Goal: Complete application form: Complete application form

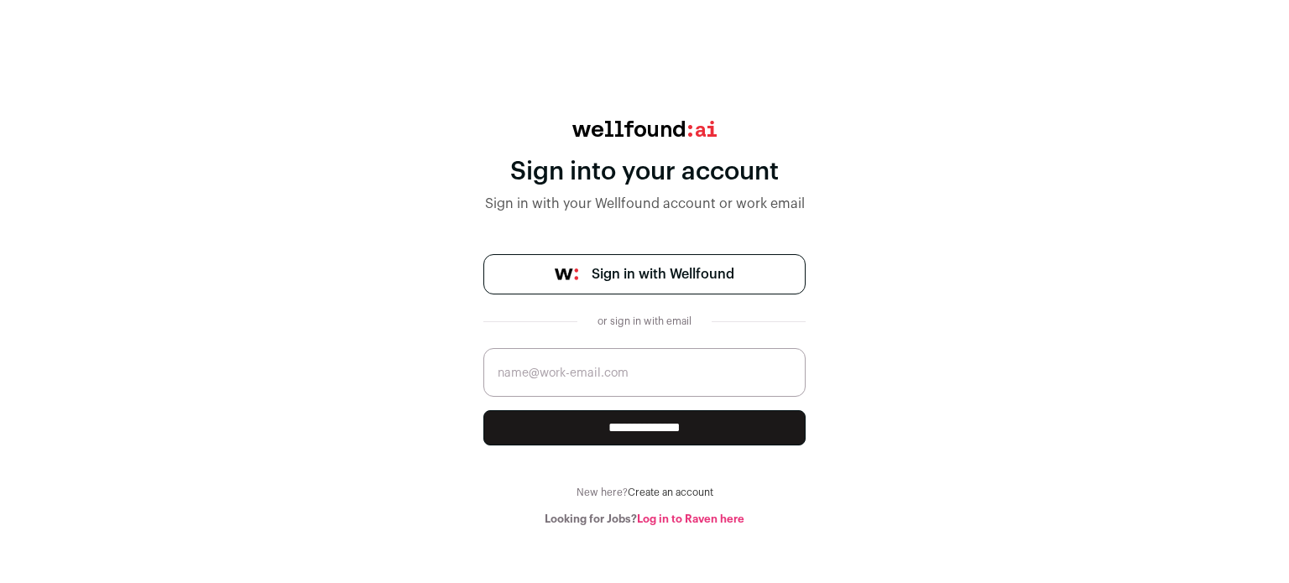
click at [635, 260] on link "Sign in with Wellfound" at bounding box center [644, 274] width 322 height 40
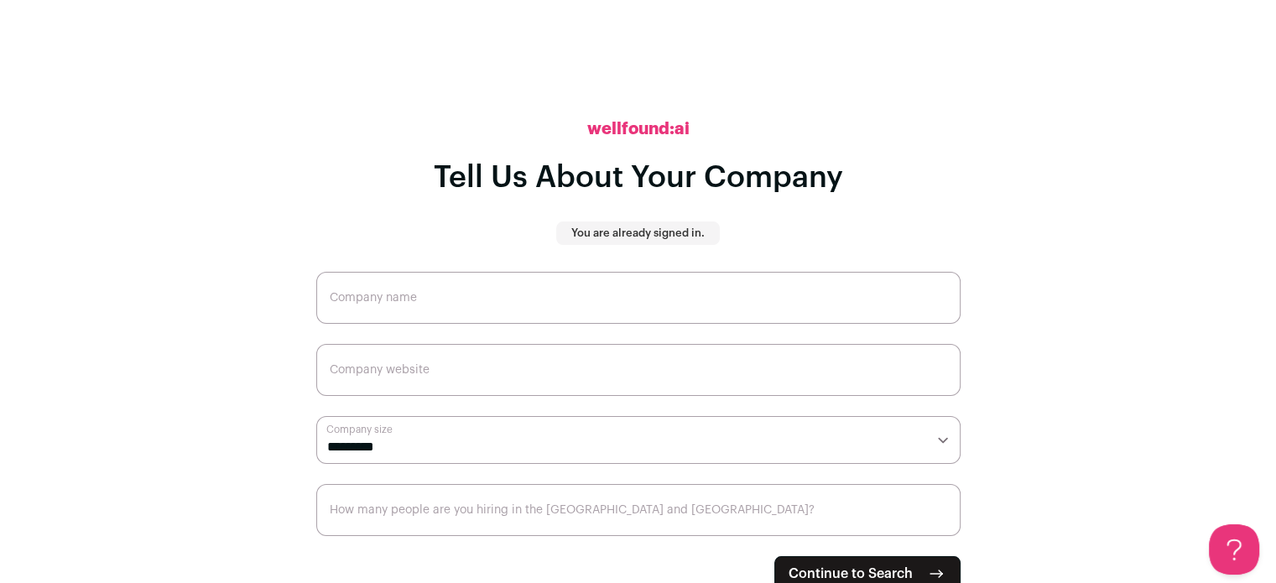
scroll to position [8, 0]
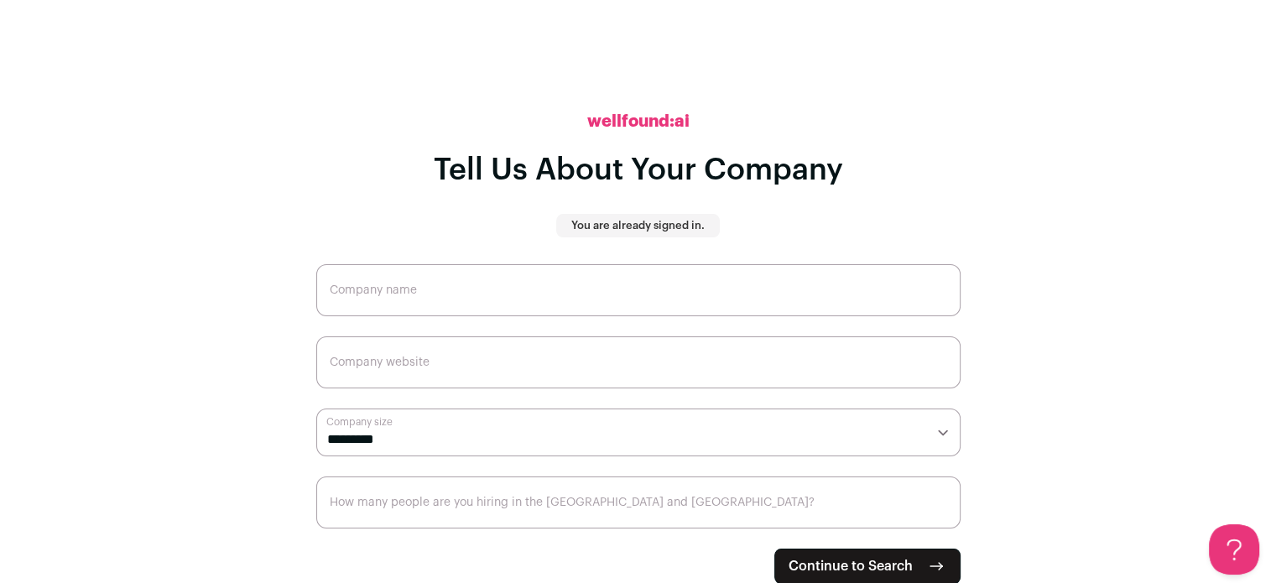
click at [453, 445] on select "**********" at bounding box center [638, 433] width 644 height 49
select select "**"
click at [316, 409] on select "**********" at bounding box center [638, 433] width 644 height 49
click at [598, 503] on input "How many people are you hiring in the [GEOGRAPHIC_DATA] and [GEOGRAPHIC_DATA]?" at bounding box center [638, 503] width 644 height 52
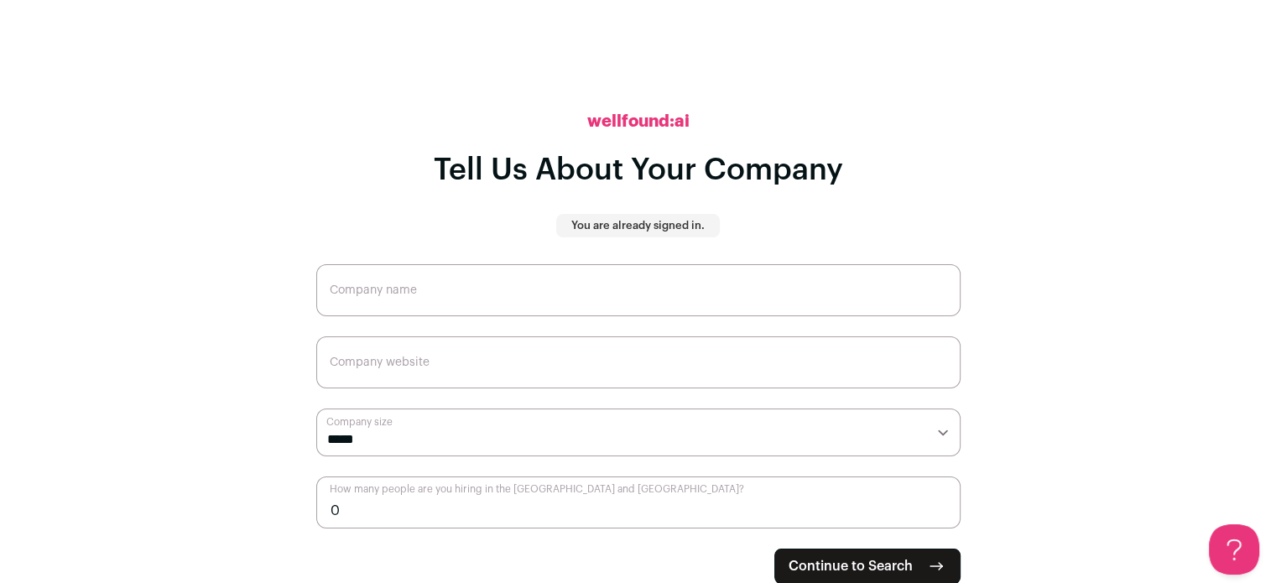
click at [941, 513] on input "0" at bounding box center [638, 503] width 644 height 52
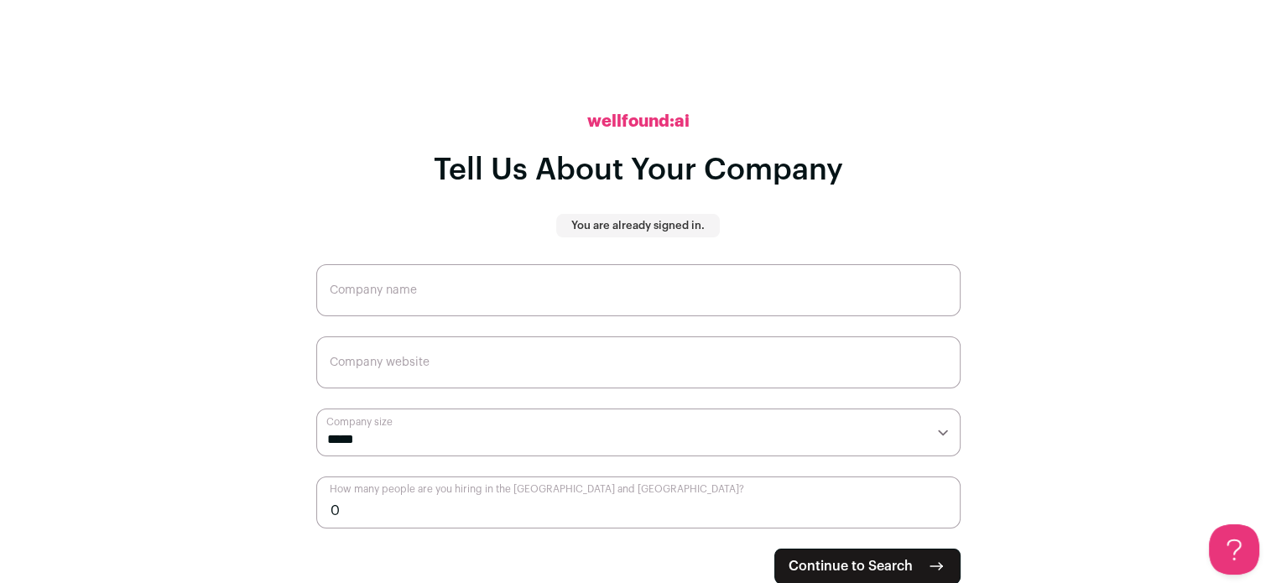
click at [941, 513] on input "0" at bounding box center [638, 503] width 644 height 52
drag, startPoint x: 941, startPoint y: 513, endPoint x: 939, endPoint y: 498, distance: 15.3
click at [939, 498] on input "9" at bounding box center [638, 503] width 644 height 52
click at [940, 508] on input "10" at bounding box center [638, 503] width 644 height 52
click at [940, 508] on input "11" at bounding box center [638, 503] width 644 height 52
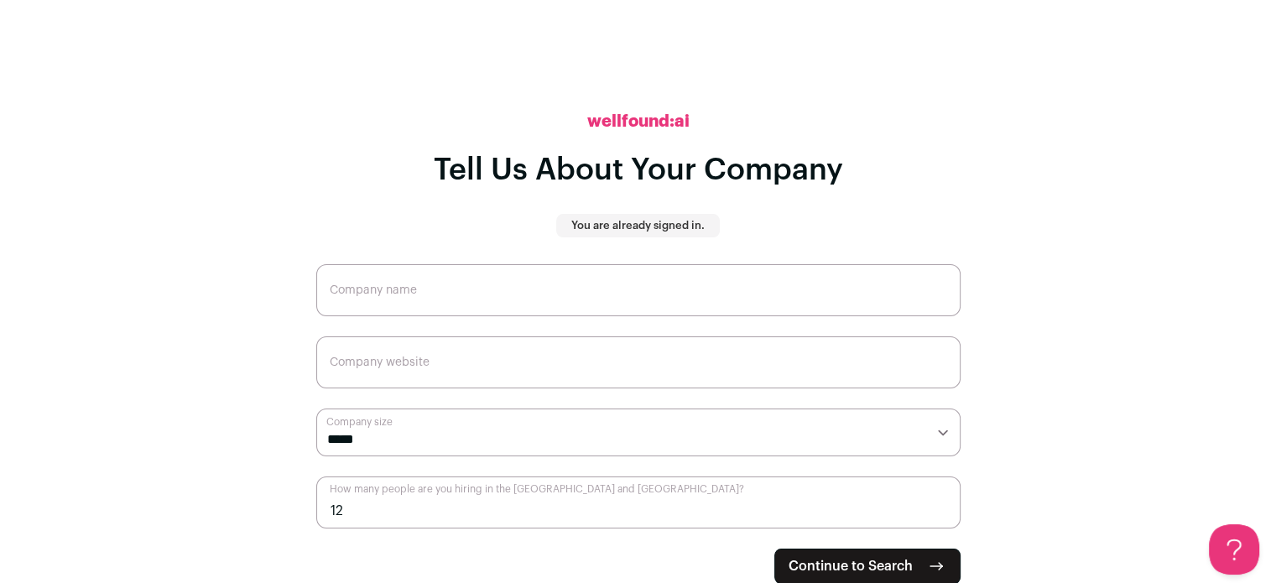
click at [940, 508] on input "12" at bounding box center [638, 503] width 644 height 52
click at [943, 517] on input "6" at bounding box center [638, 503] width 644 height 52
click at [943, 517] on input "5" at bounding box center [638, 503] width 644 height 52
click at [943, 517] on input "4" at bounding box center [638, 503] width 644 height 52
click at [943, 517] on input "3" at bounding box center [638, 503] width 644 height 52
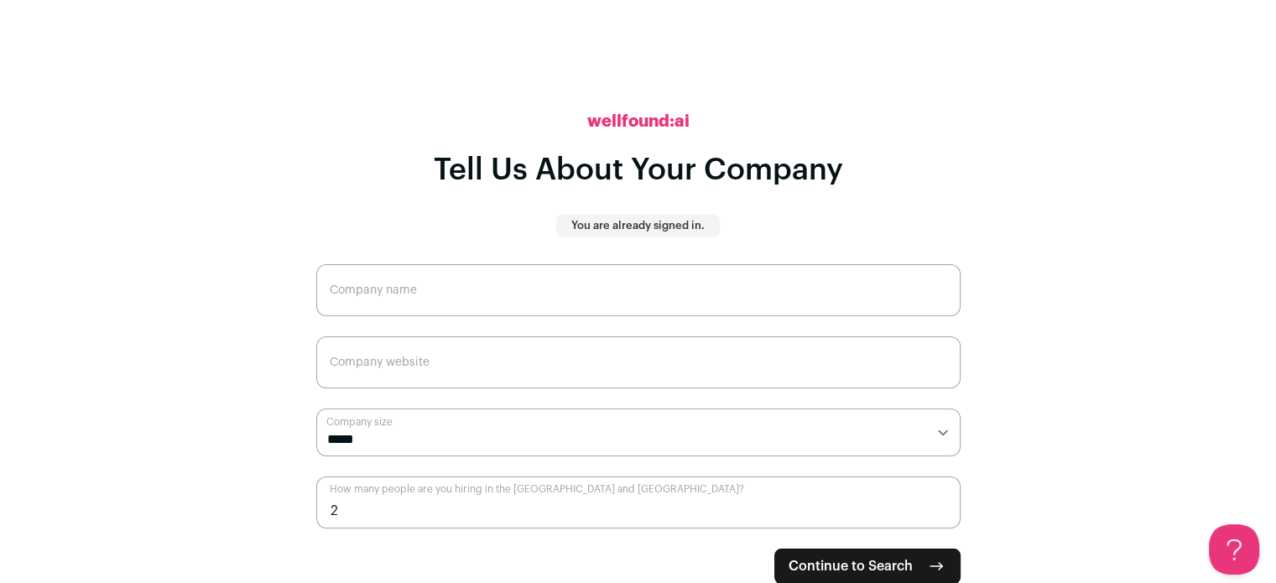
click at [943, 517] on input "2" at bounding box center [638, 503] width 644 height 52
click at [943, 517] on input "1" at bounding box center [638, 503] width 644 height 52
type input "0"
click at [943, 517] on input "0" at bounding box center [638, 503] width 644 height 52
